Goal: Transaction & Acquisition: Download file/media

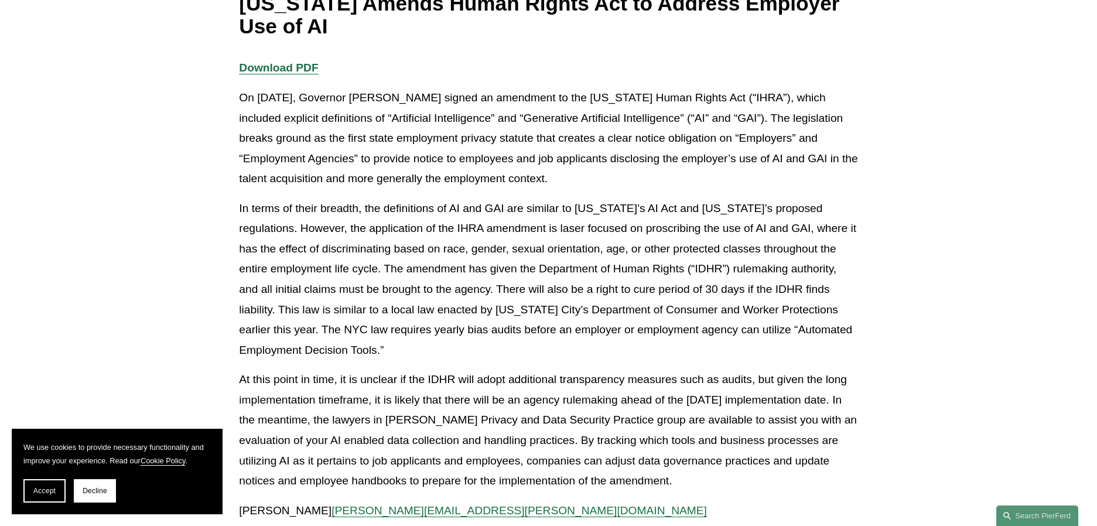
scroll to position [234, 0]
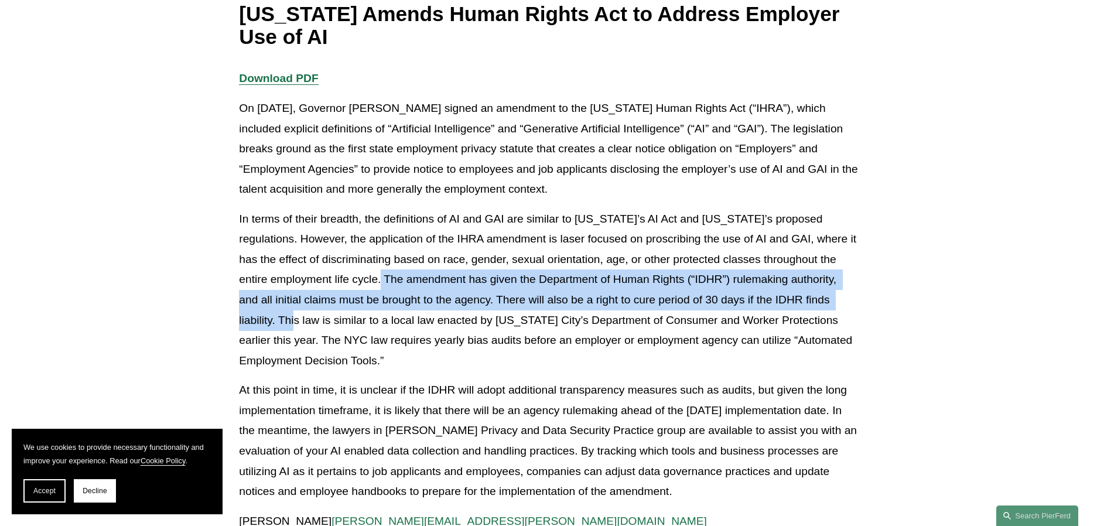
drag, startPoint x: 357, startPoint y: 279, endPoint x: 862, endPoint y: 292, distance: 505.7
click at [862, 292] on div "Download PDF On [DATE], Governor [PERSON_NAME] signed an amendment to the [US_S…" at bounding box center [548, 305] width 638 height 473
copy p "he amendment has given the Department of Human Rights (“IDHR”) rulemaking autho…"
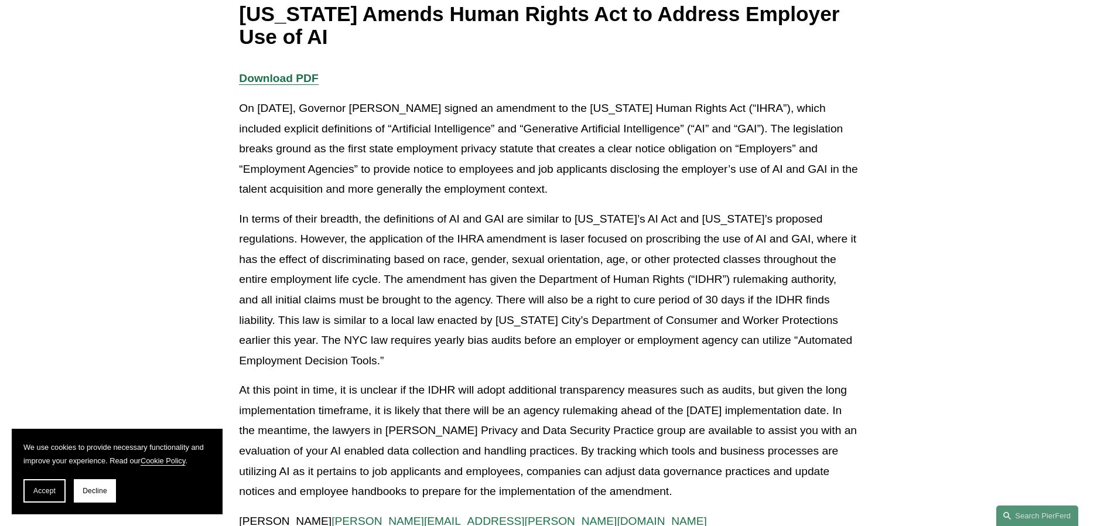
click at [119, 334] on article "Back to Insights [US_STATE] Amends Human Rights Act to Address Employer Use of …" at bounding box center [548, 309] width 1097 height 885
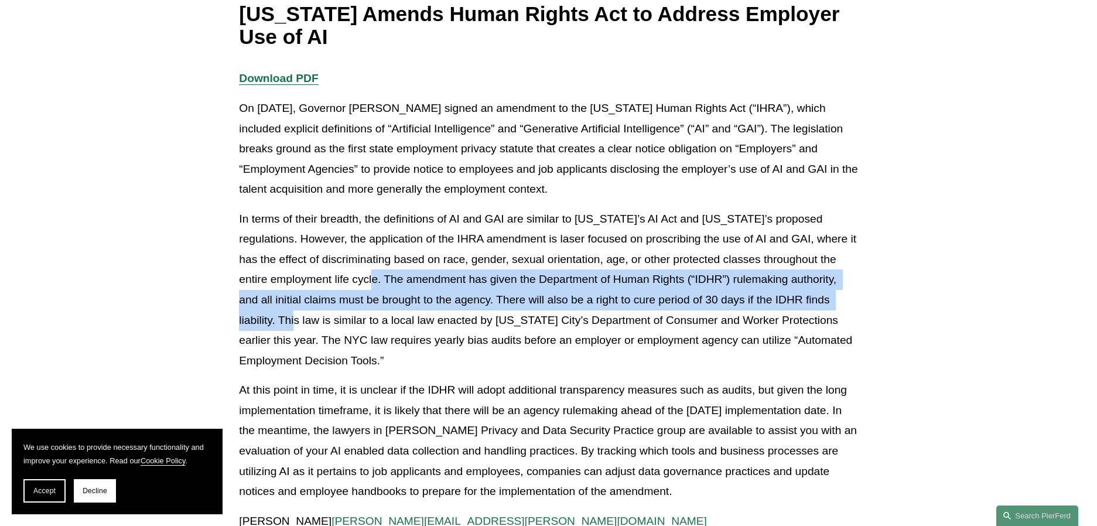
drag, startPoint x: 350, startPoint y: 281, endPoint x: 876, endPoint y: 306, distance: 526.7
click at [876, 306] on article "Back to Insights [US_STATE] Amends Human Rights Act to Address Employer Use of …" at bounding box center [548, 309] width 1097 height 885
copy p "The amendment has given the Department of Human Rights (“IDHR”) rulemaking auth…"
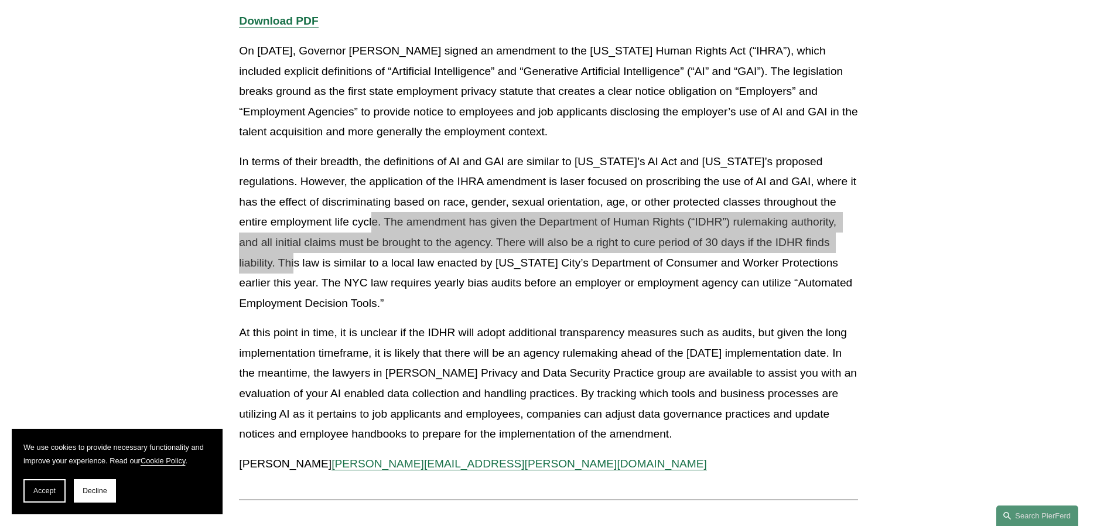
scroll to position [293, 0]
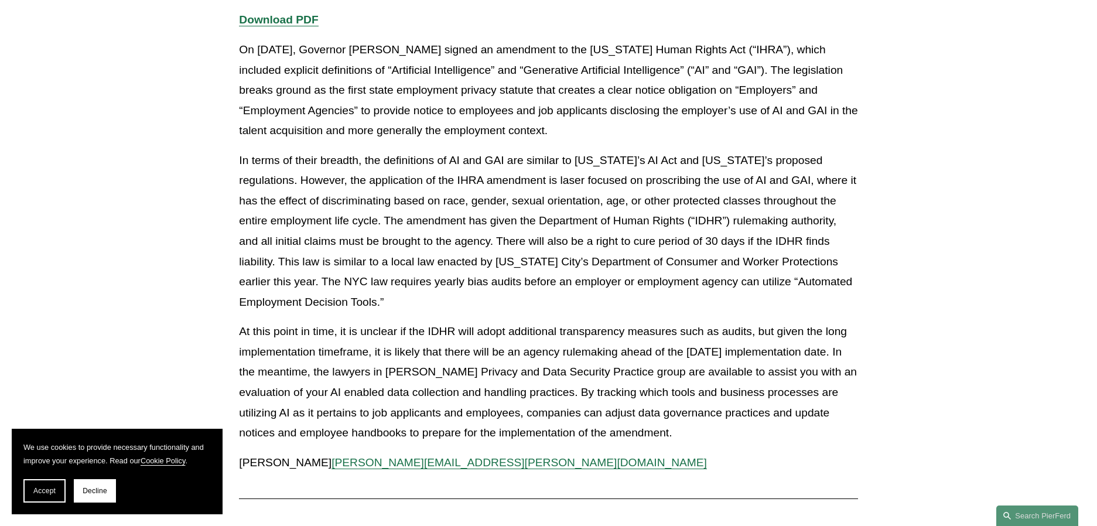
click at [138, 336] on article "Back to Insights [US_STATE] Amends Human Rights Act to Address Employer Use of …" at bounding box center [548, 250] width 1097 height 885
click at [289, 18] on strong "Download PDF" at bounding box center [278, 19] width 79 height 12
